Goal: Information Seeking & Learning: Get advice/opinions

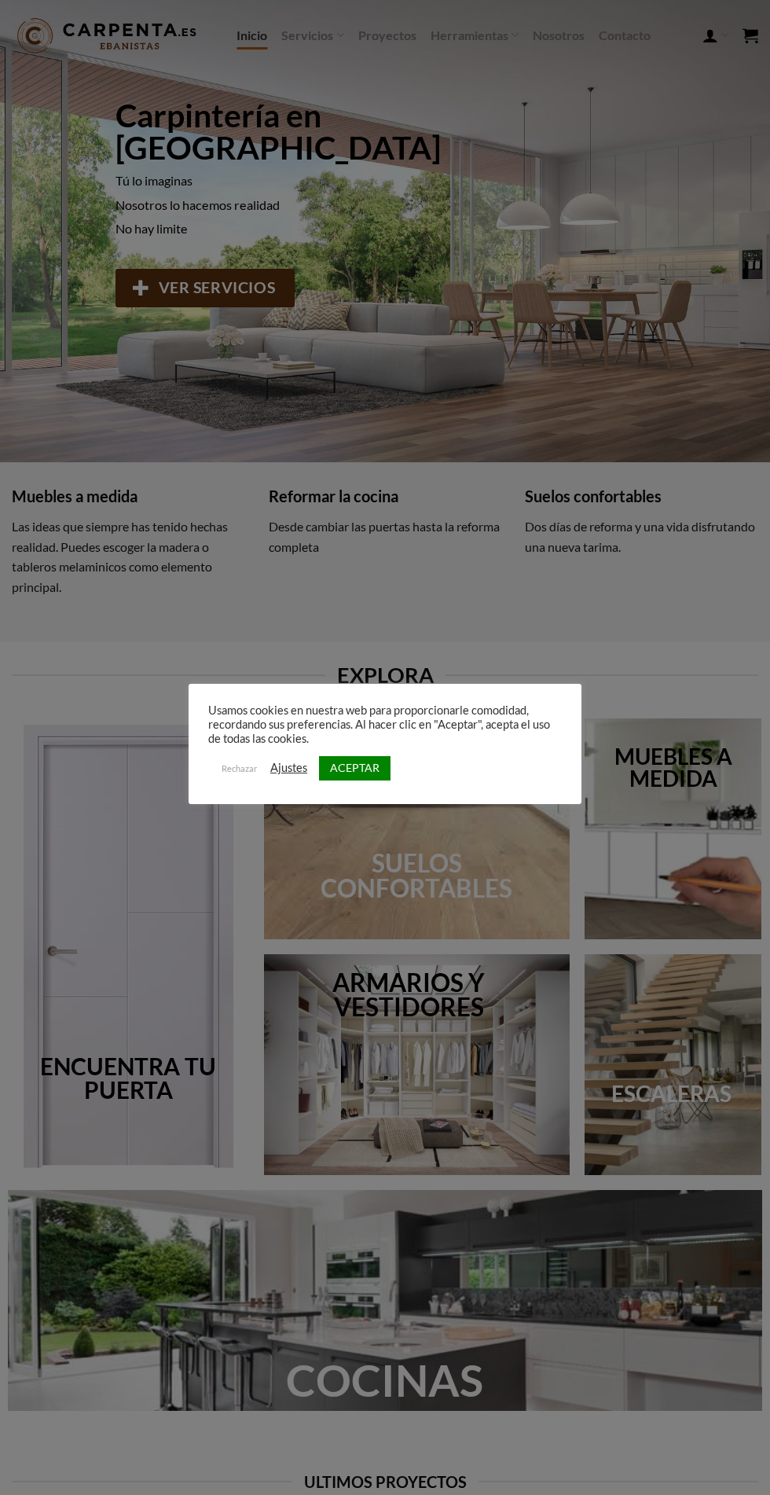
click at [231, 763] on link "Rechazar" at bounding box center [239, 768] width 54 height 23
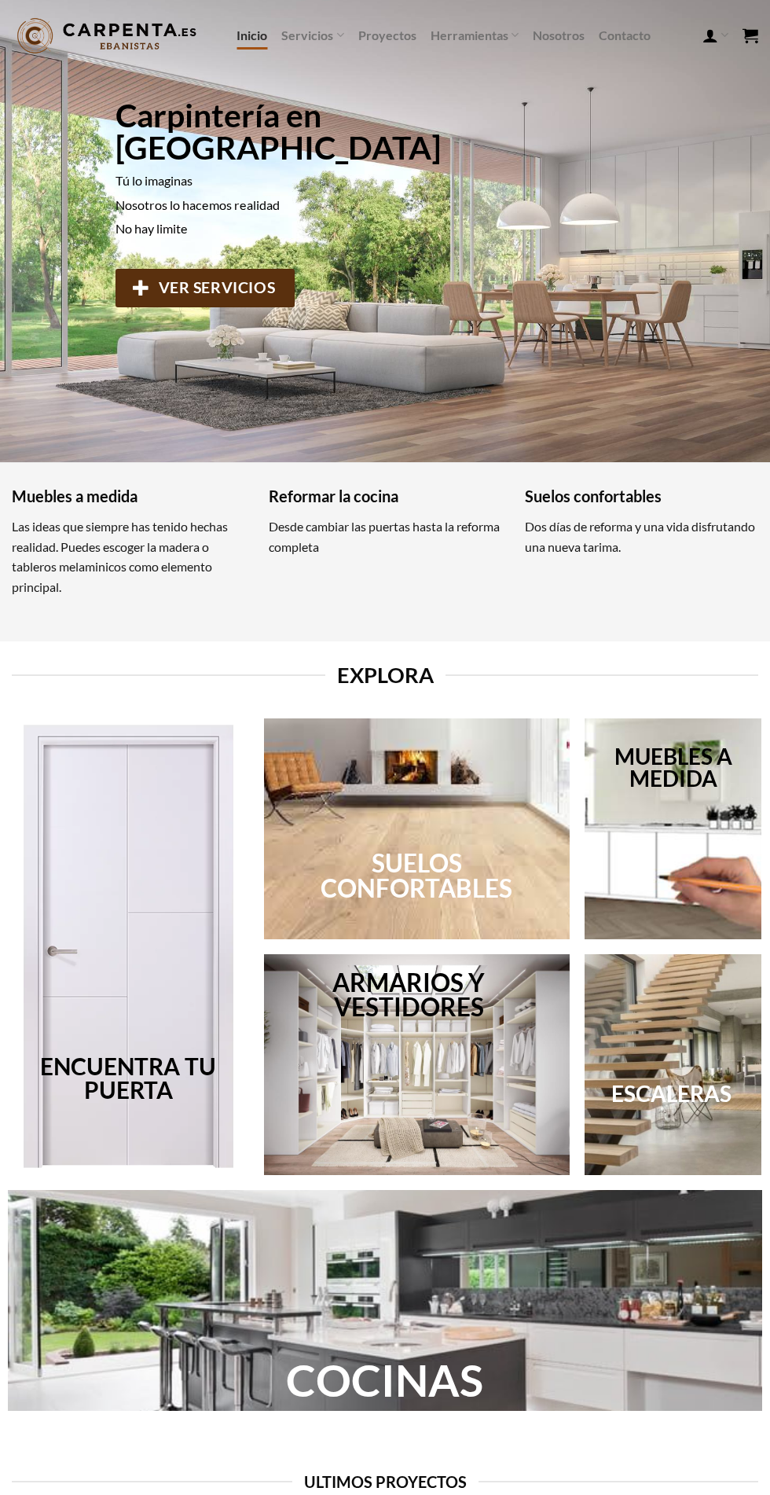
click at [612, 47] on link "Contacto" at bounding box center [625, 35] width 52 height 28
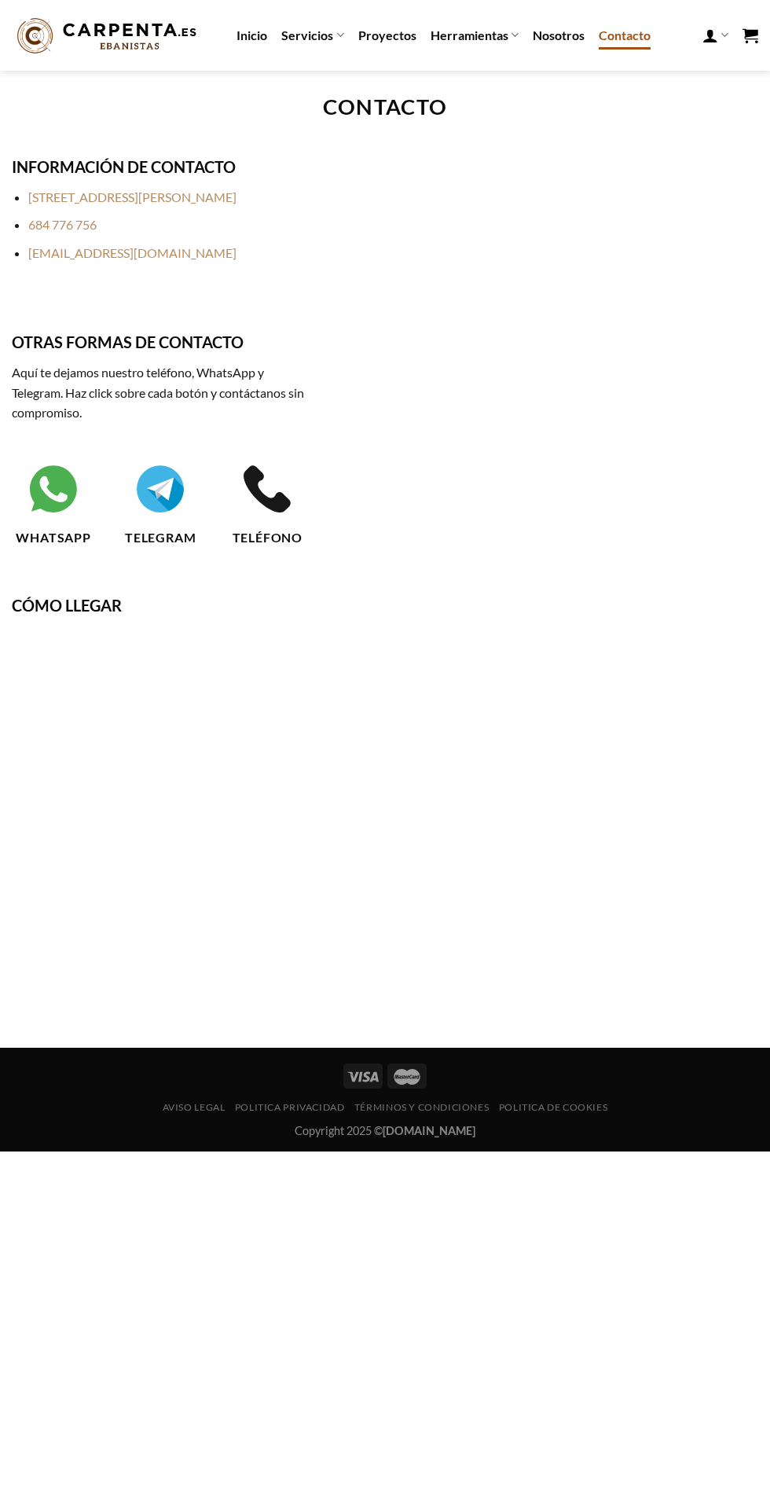
click at [505, 50] on link "Herramientas" at bounding box center [475, 35] width 88 height 31
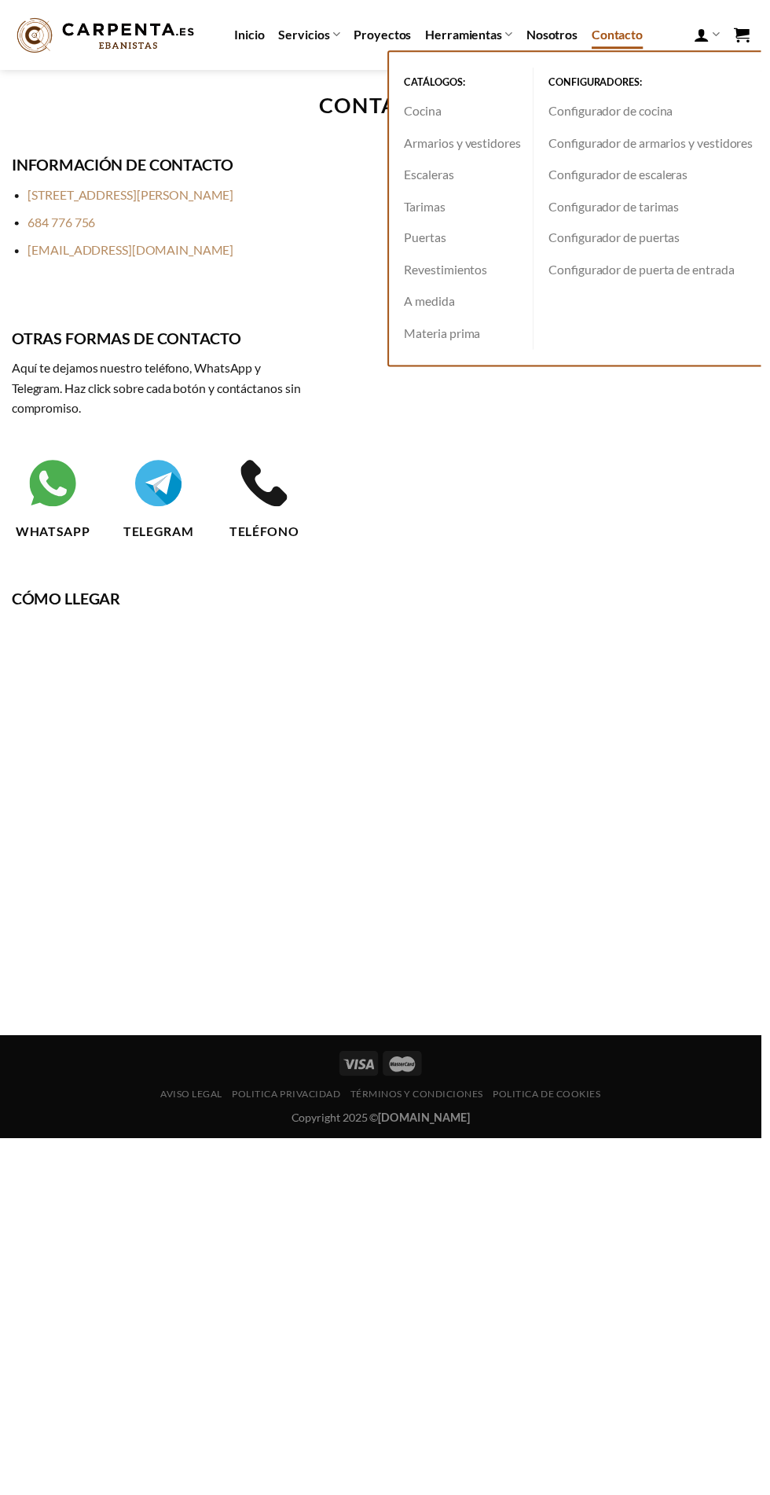
click at [558, 28] on link "Nosotros" at bounding box center [559, 35] width 52 height 28
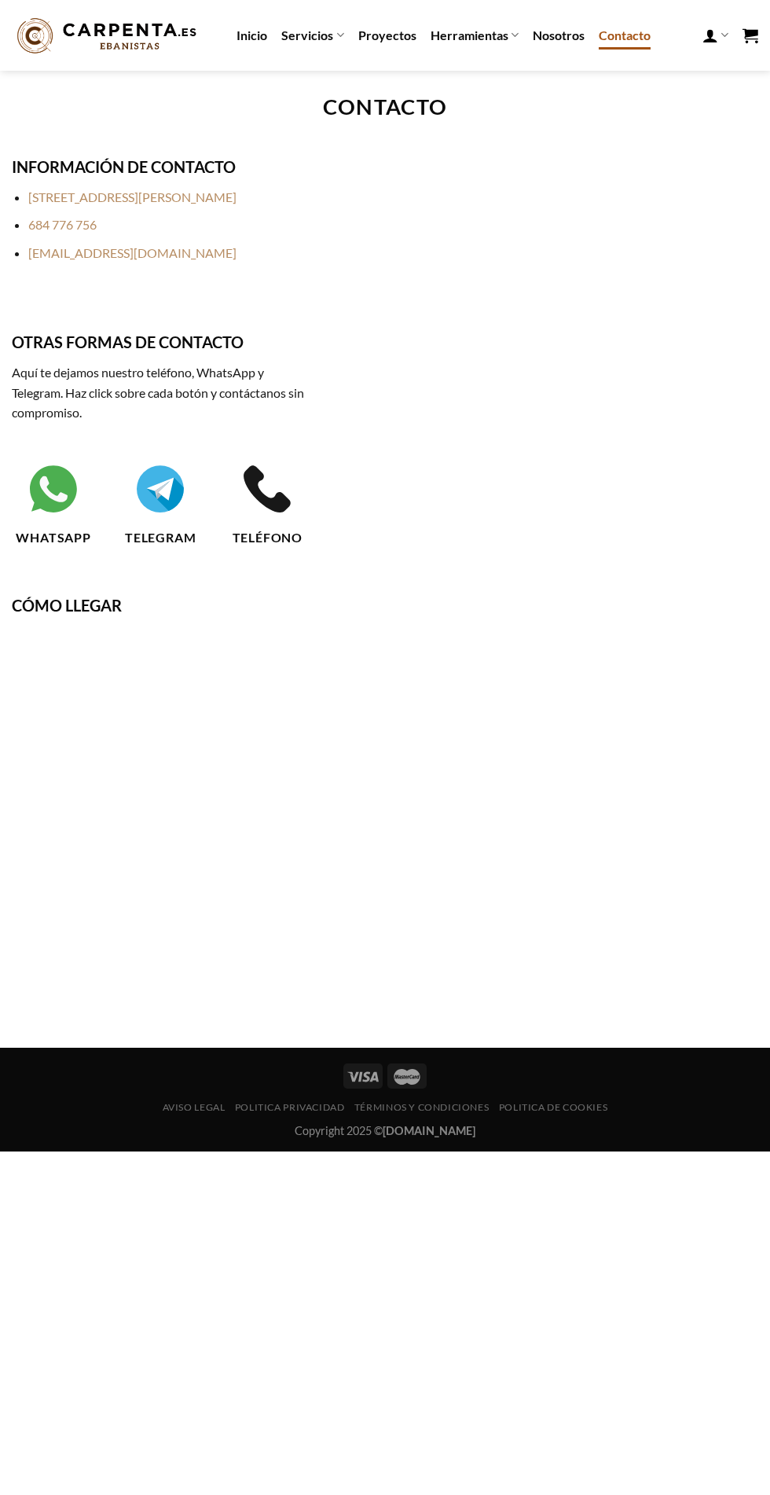
click at [536, 30] on link "Nosotros" at bounding box center [559, 35] width 52 height 28
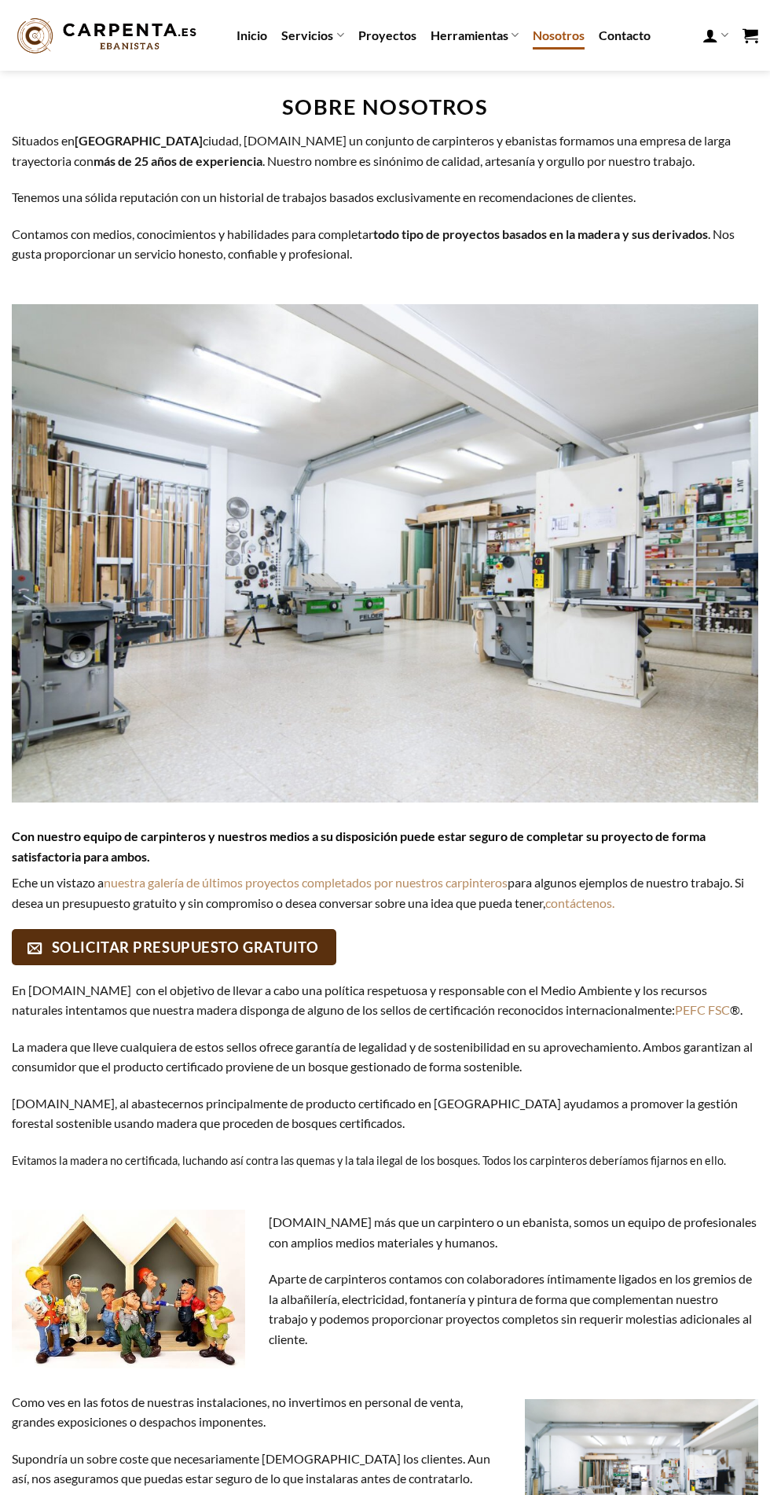
click at [458, 38] on link "Herramientas" at bounding box center [475, 35] width 88 height 31
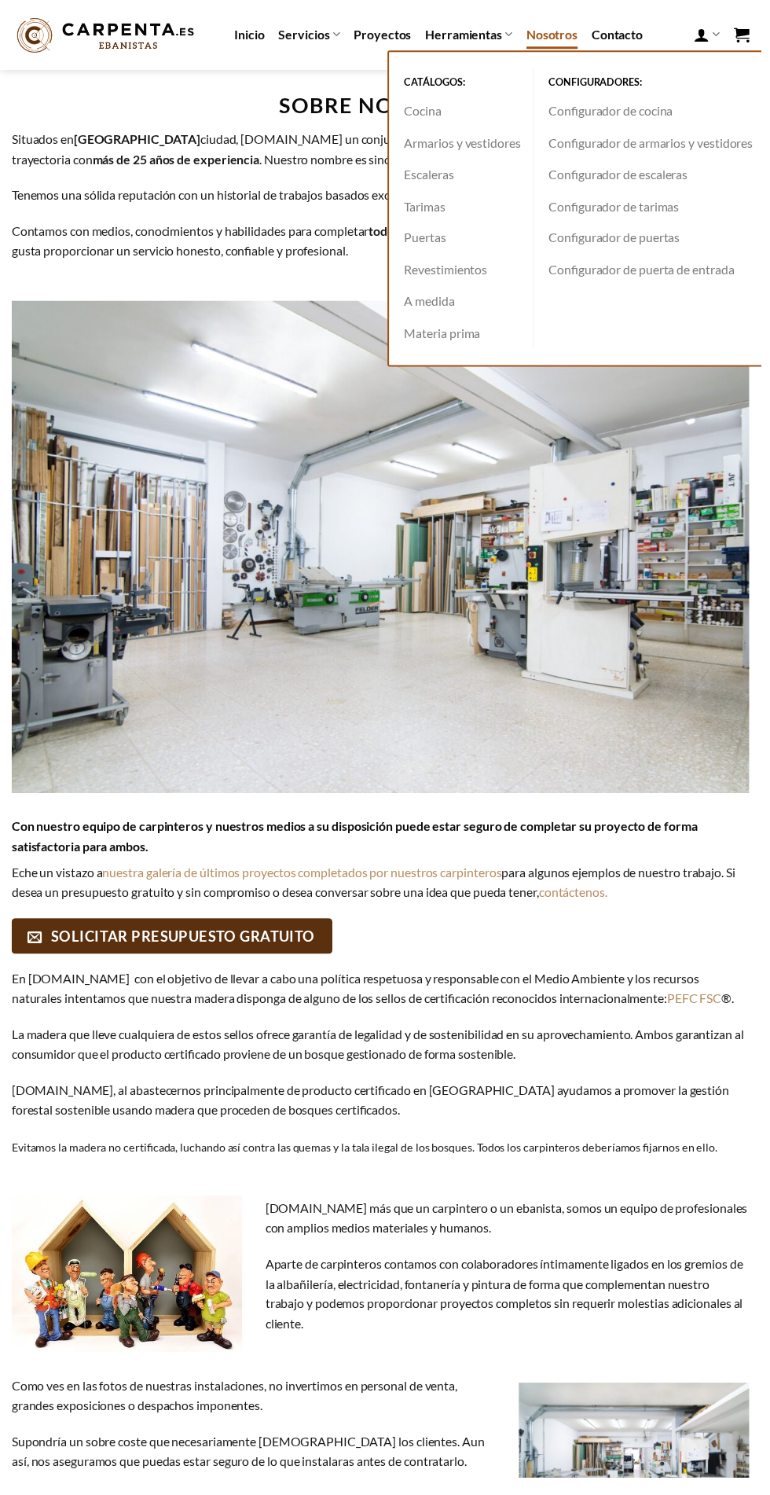
click at [436, 304] on link "A medida" at bounding box center [467, 305] width 130 height 32
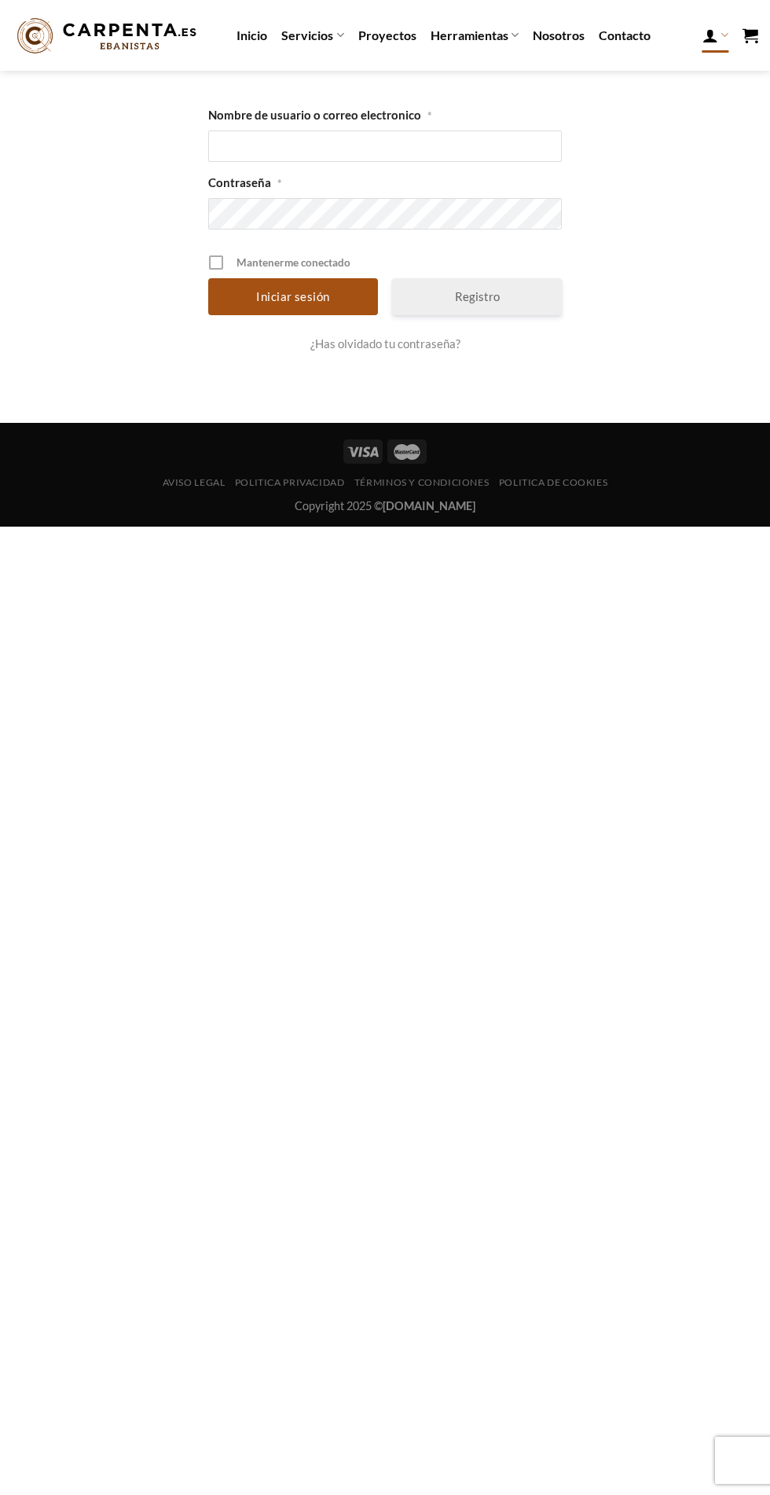
click at [465, 49] on link "Herramientas" at bounding box center [475, 35] width 88 height 31
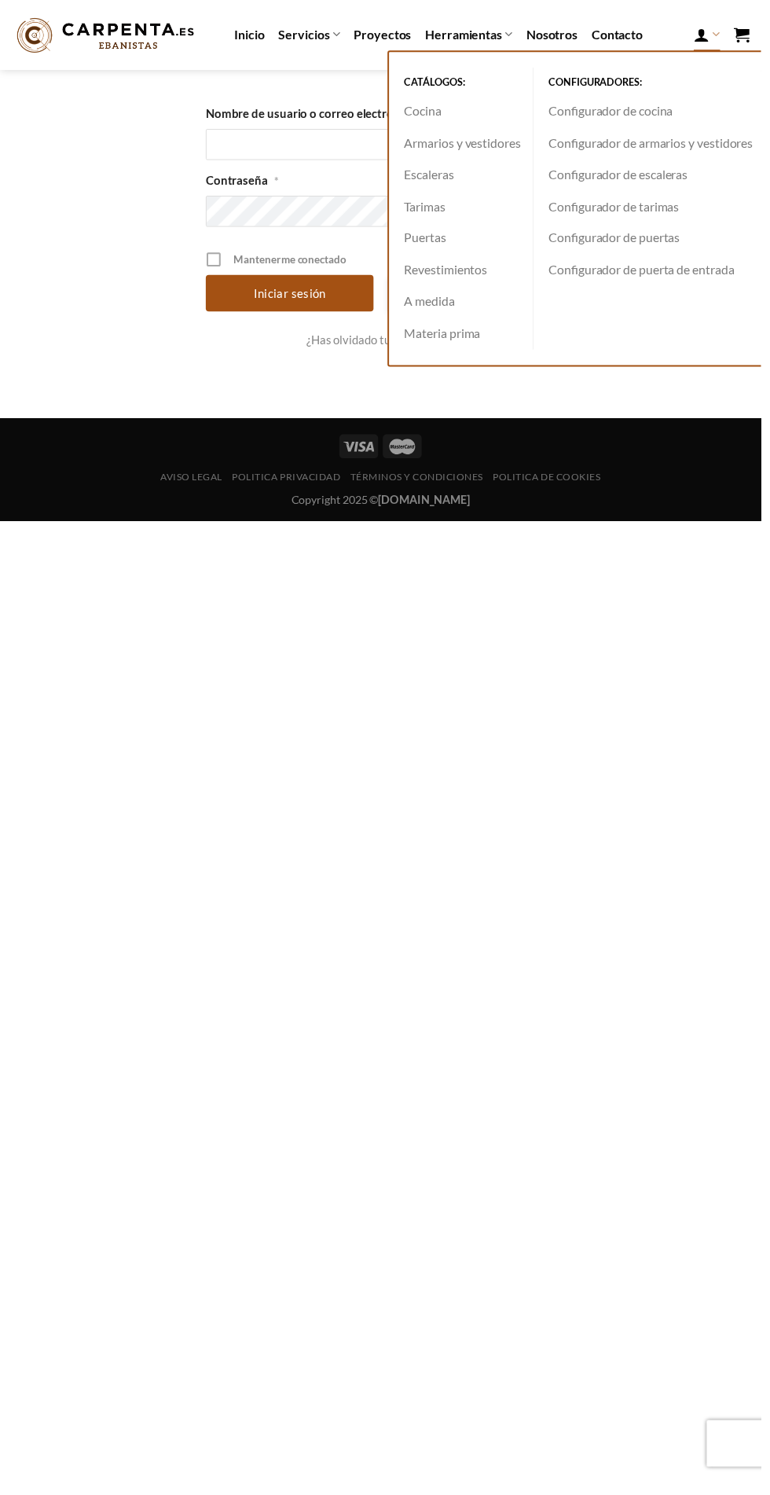
click at [417, 308] on link "A medida" at bounding box center [467, 305] width 130 height 32
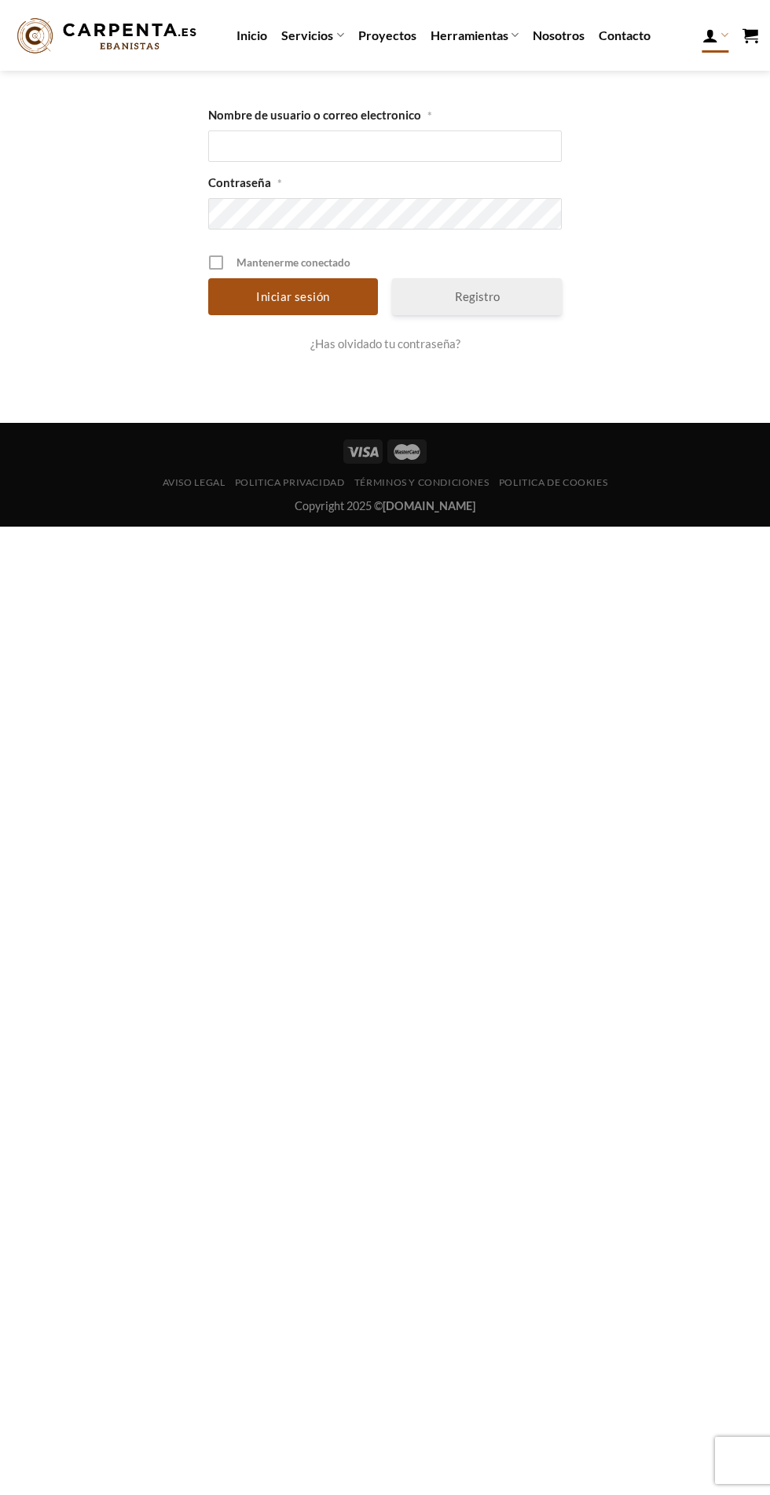
click at [378, 48] on link "Proyectos" at bounding box center [388, 35] width 58 height 28
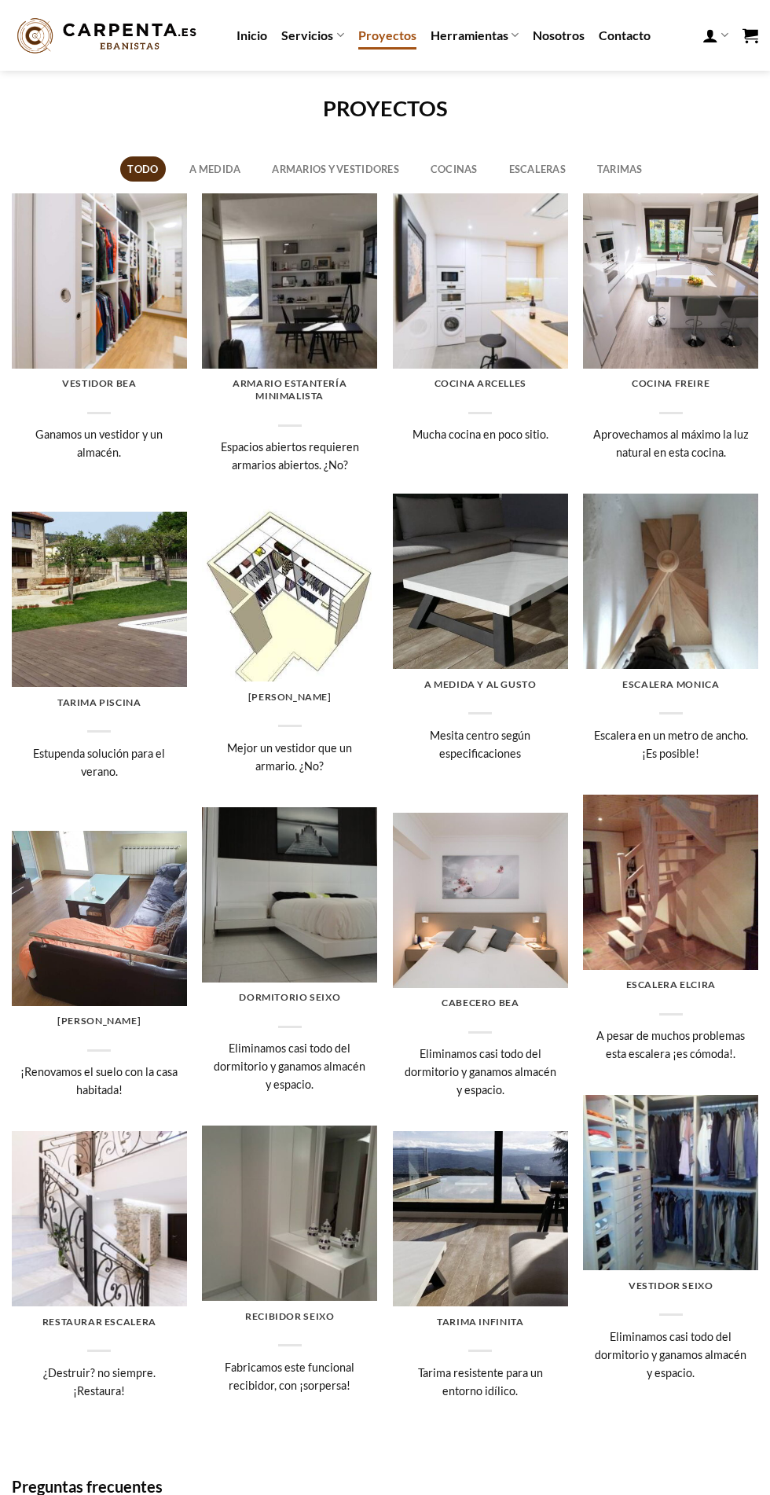
click at [205, 174] on link "A medida" at bounding box center [215, 168] width 66 height 25
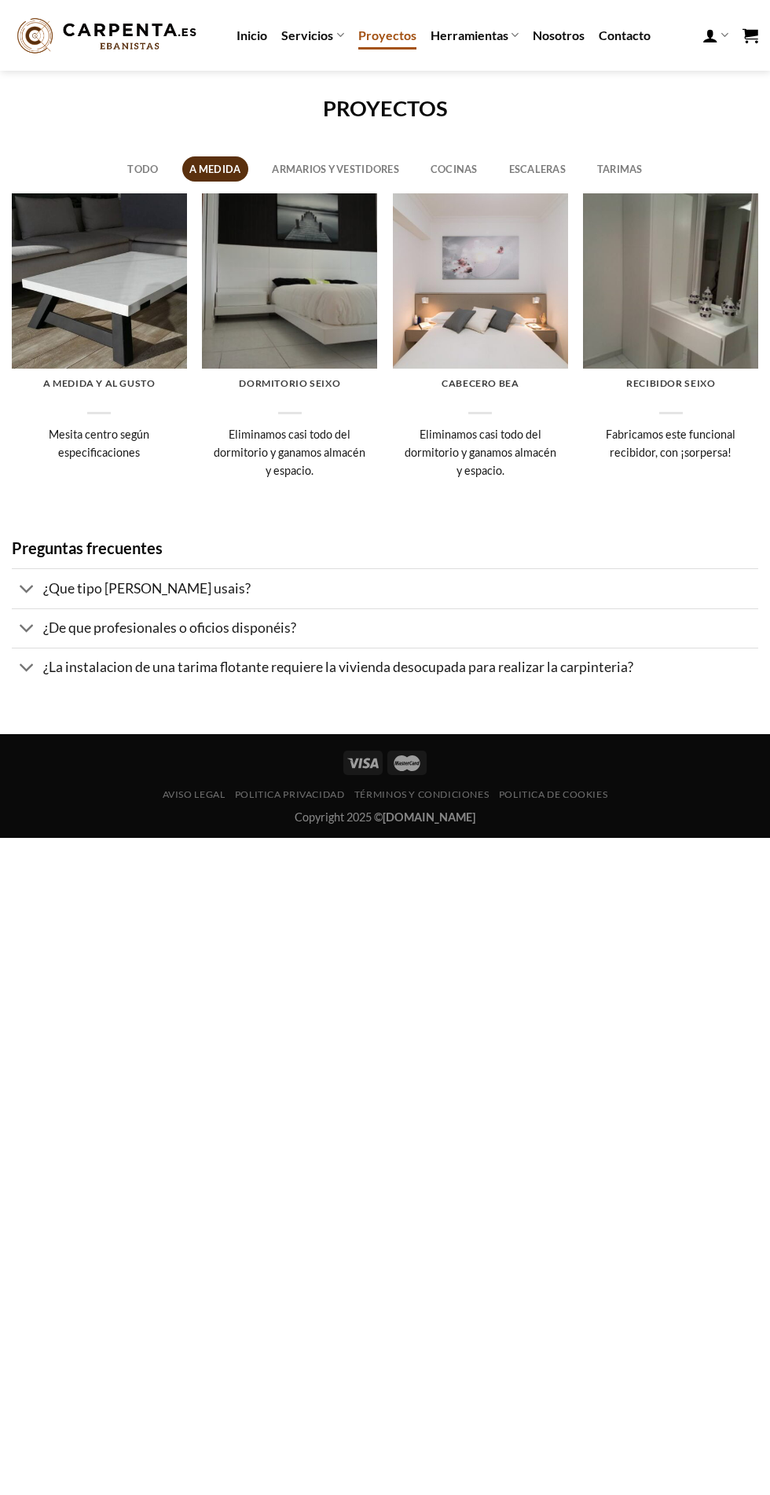
click at [118, 589] on span "¿Que tipo de madera usais?" at bounding box center [147, 588] width 208 height 17
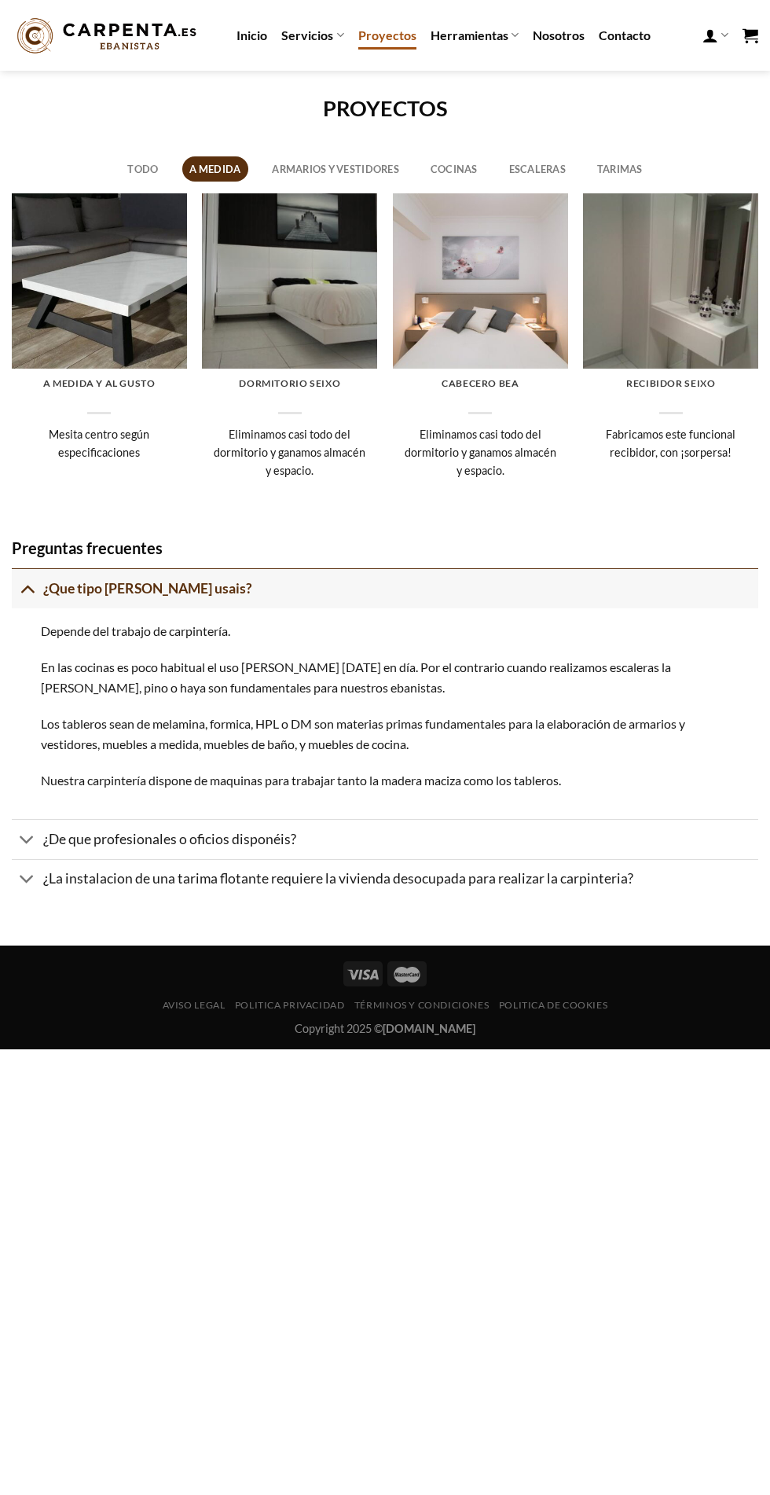
click at [111, 837] on span "¿De que profesionales o oficios disponéis?" at bounding box center [169, 839] width 253 height 17
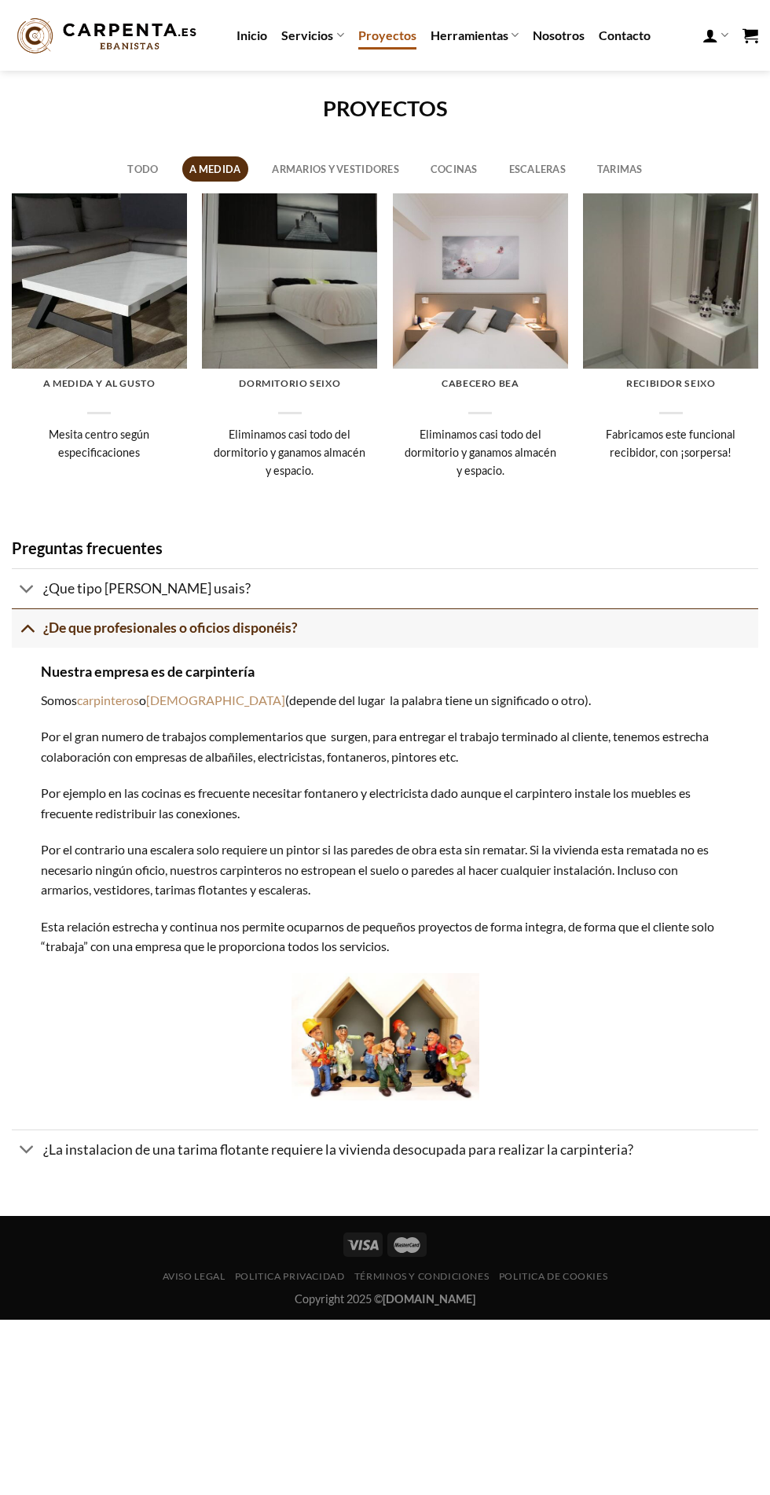
click at [107, 1149] on span "¿La instalacion de una tarima flotante requiere la vivienda desocupada para rea…" at bounding box center [338, 1150] width 590 height 17
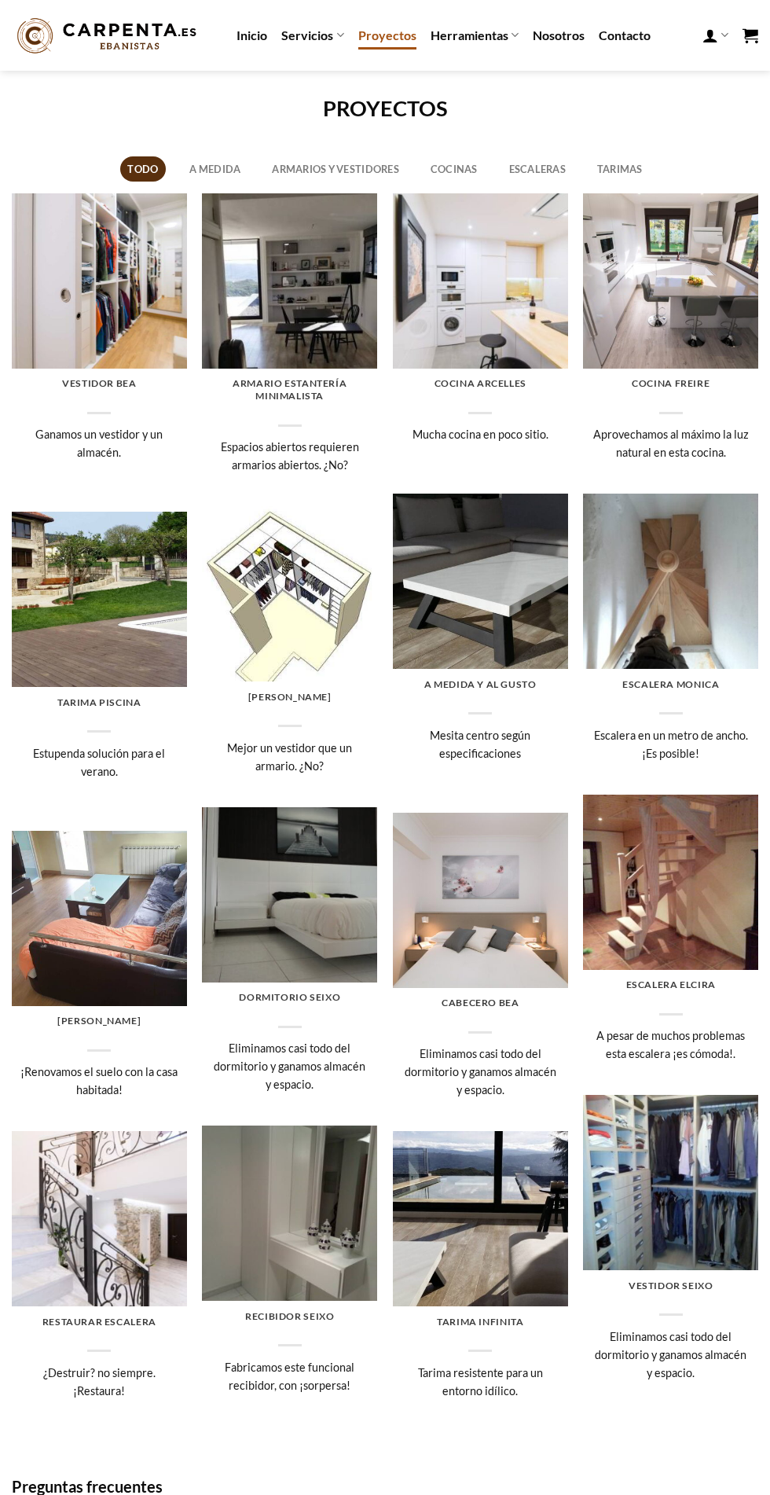
click at [300, 35] on link "Servicios" at bounding box center [312, 35] width 62 height 31
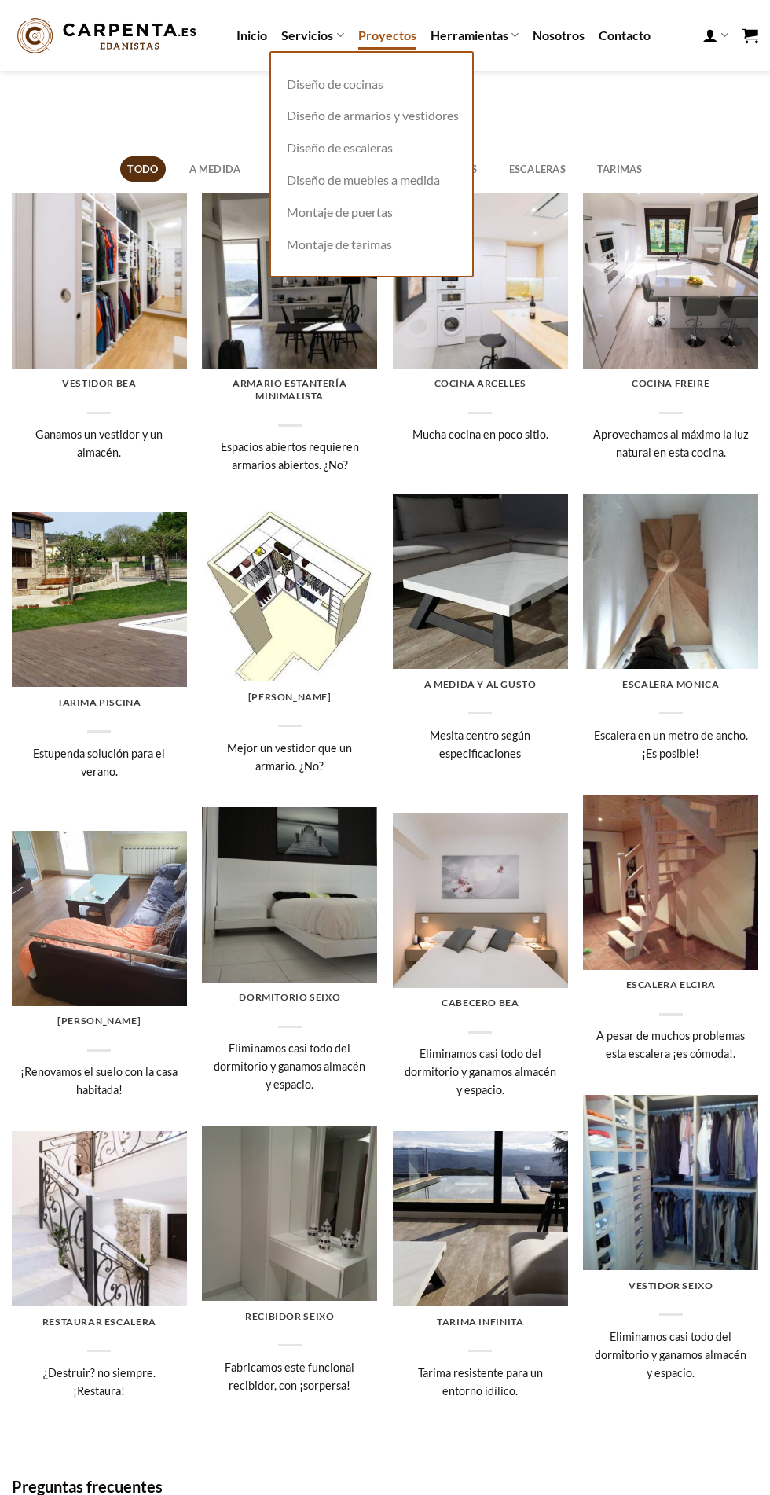
click at [249, 48] on link "Inicio" at bounding box center [252, 35] width 31 height 28
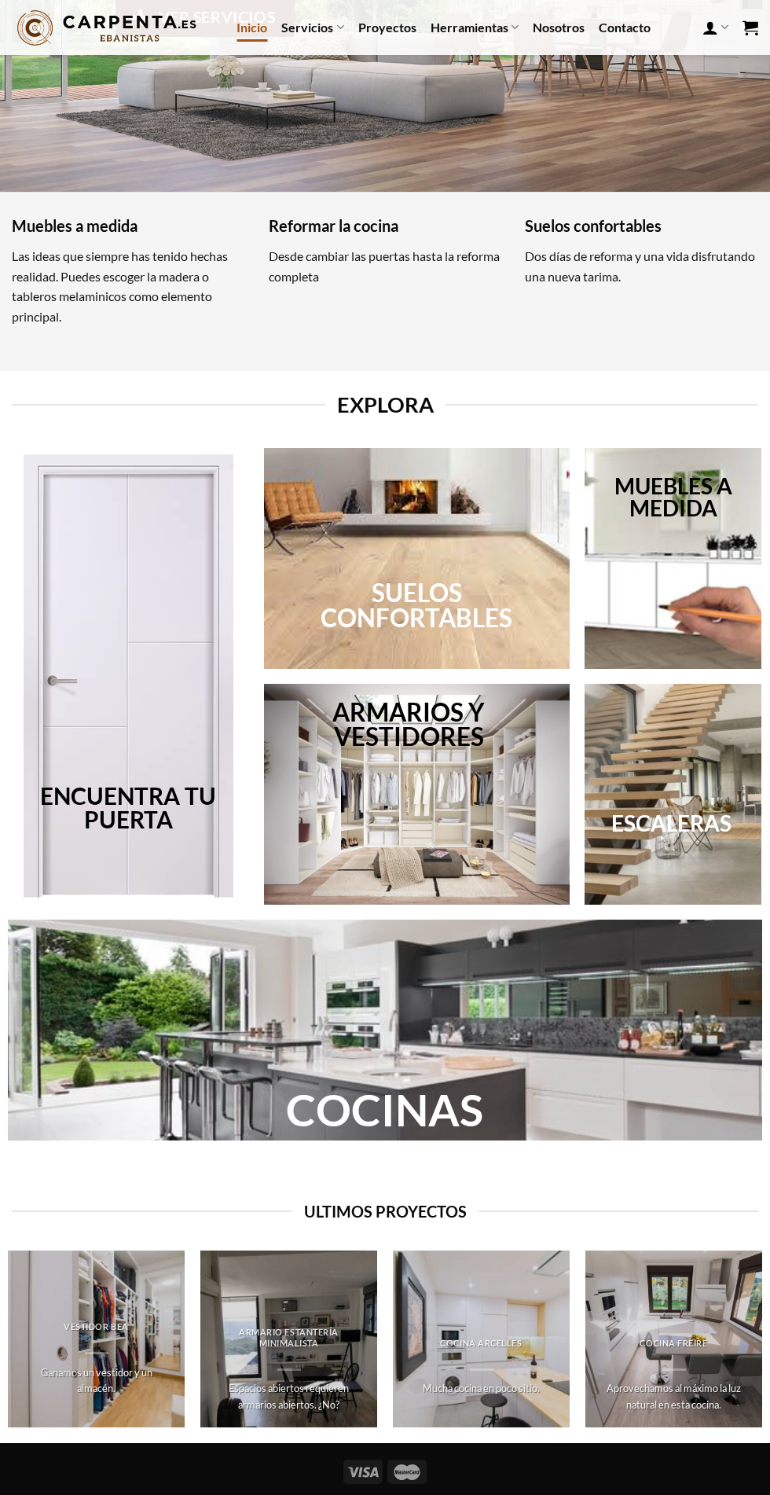
scroll to position [296, 0]
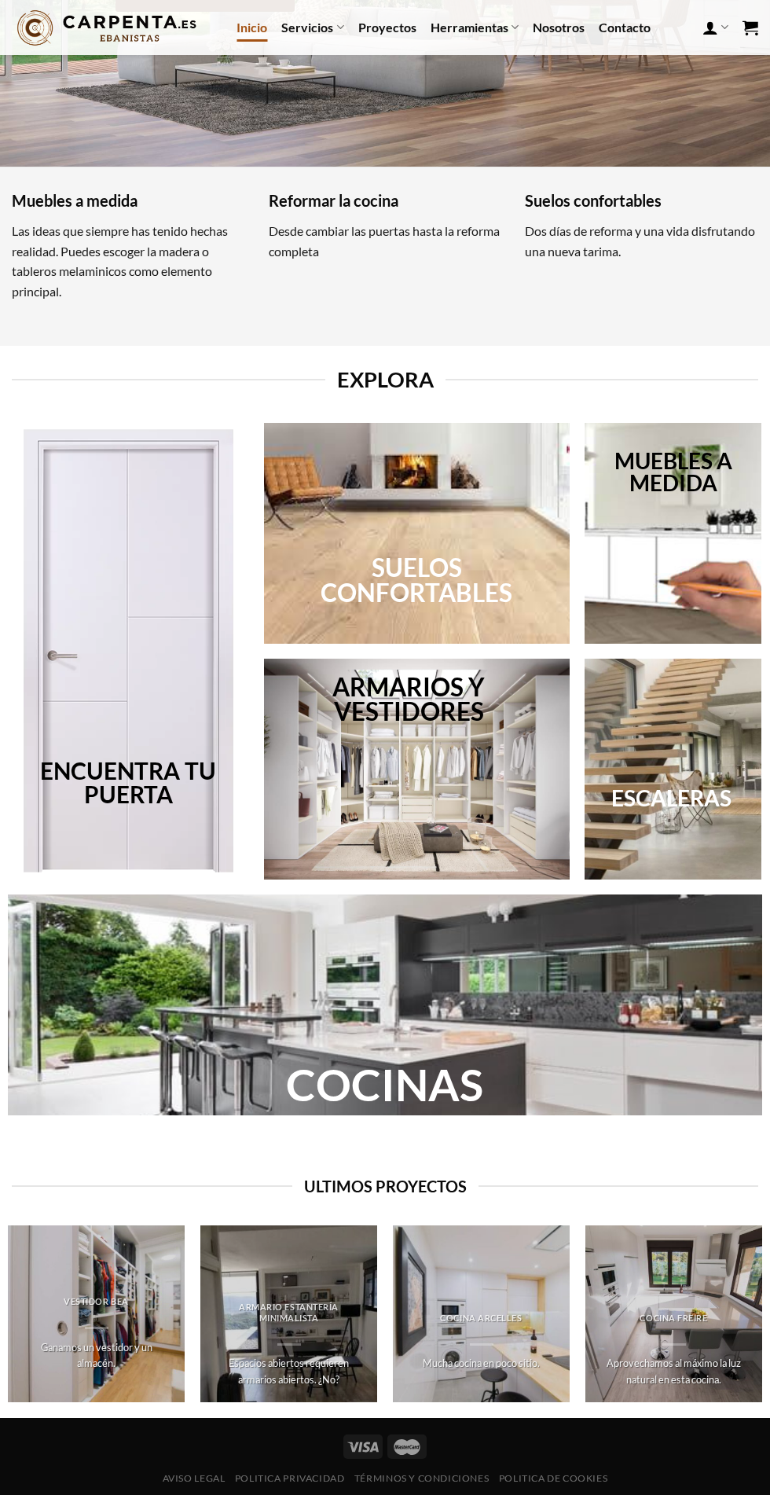
click at [697, 561] on div at bounding box center [673, 533] width 177 height 220
click at [664, 522] on div at bounding box center [673, 533] width 177 height 220
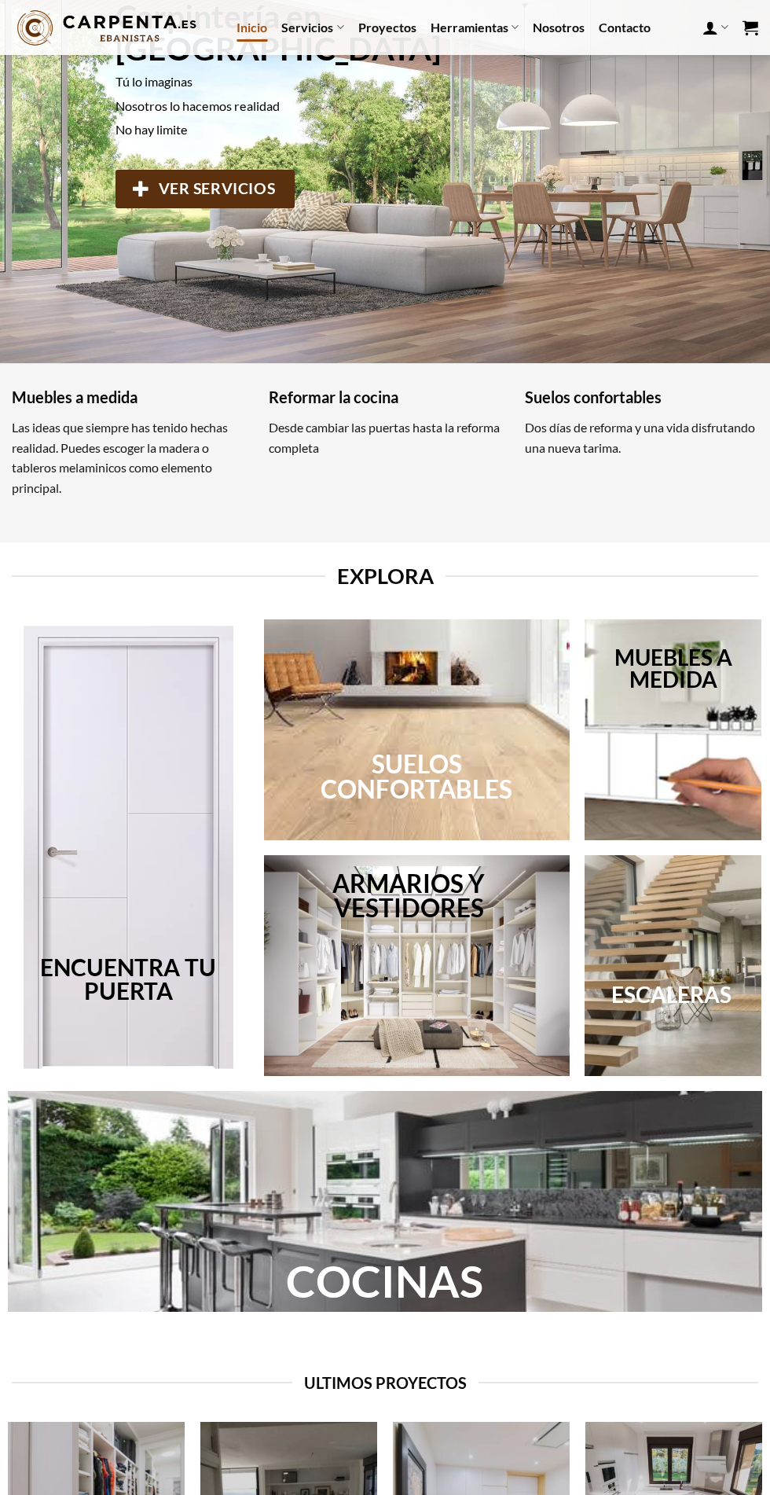
scroll to position [0, 0]
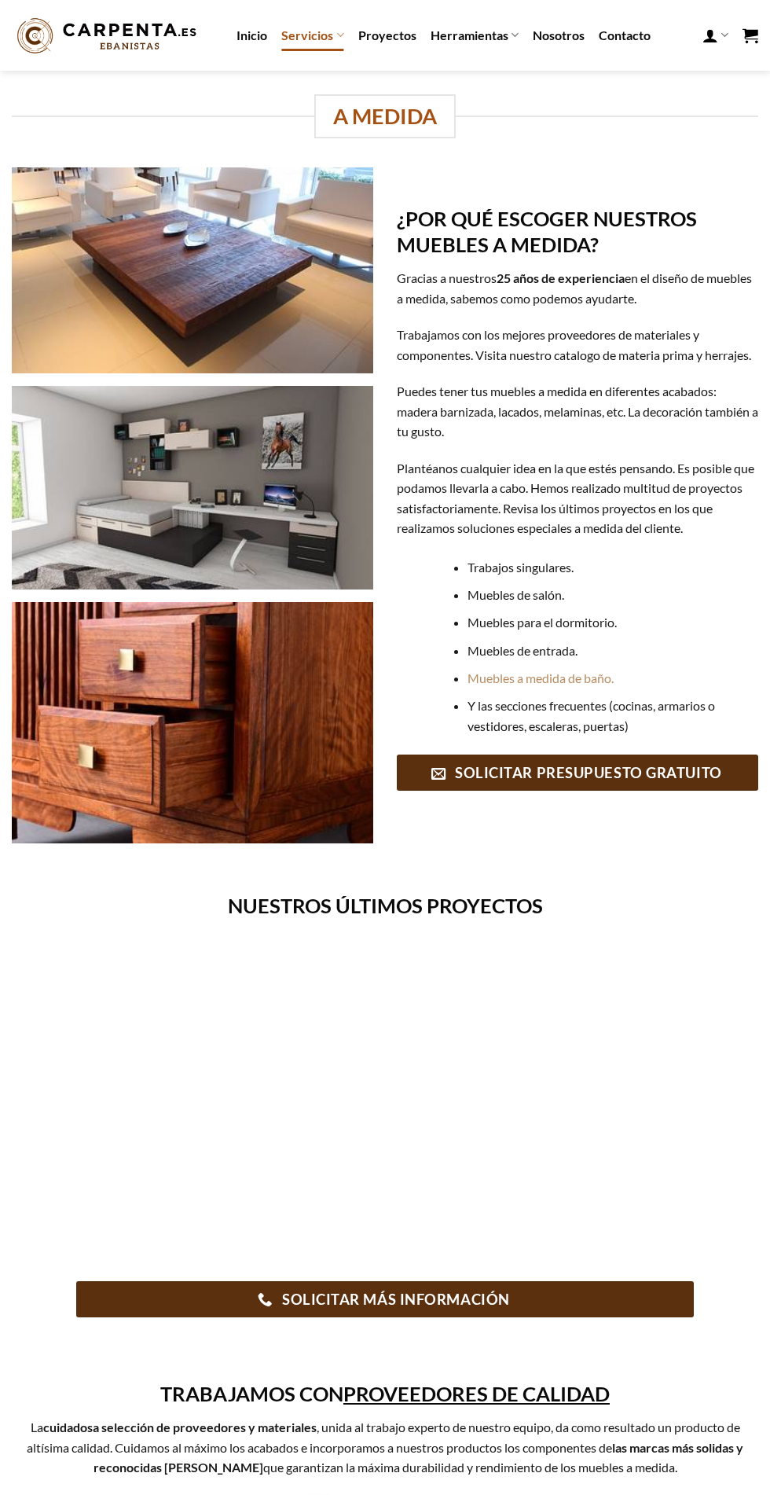
click at [655, 790] on link "SOLICITAR PRESUPUESTO GRATUITO" at bounding box center [578, 773] width 362 height 36
